Goal: Information Seeking & Learning: Check status

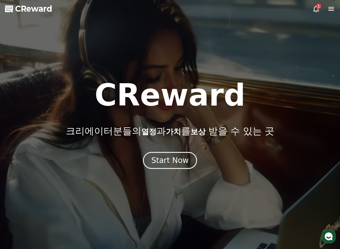
click at [179, 165] on div "Start Now" at bounding box center [169, 160] width 37 height 10
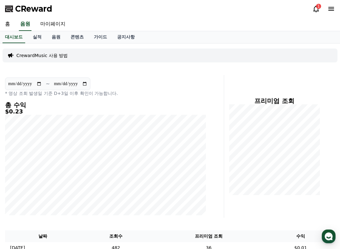
click at [47, 37] on link "음원" at bounding box center [56, 37] width 19 height 12
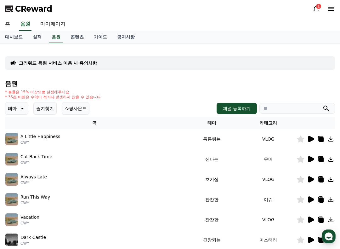
click at [35, 40] on link "실적" at bounding box center [37, 37] width 19 height 12
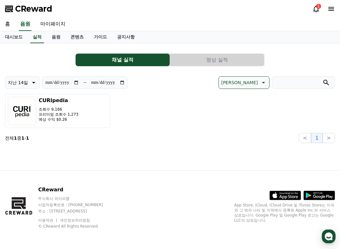
click at [24, 87] on button "지난 14일" at bounding box center [22, 82] width 35 height 13
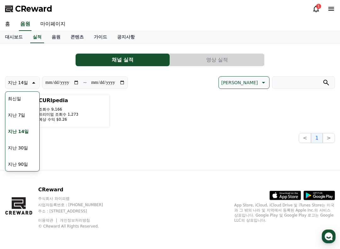
click at [25, 171] on button "지난 90일" at bounding box center [17, 164] width 25 height 14
type input "**********"
